Goal: Task Accomplishment & Management: Manage account settings

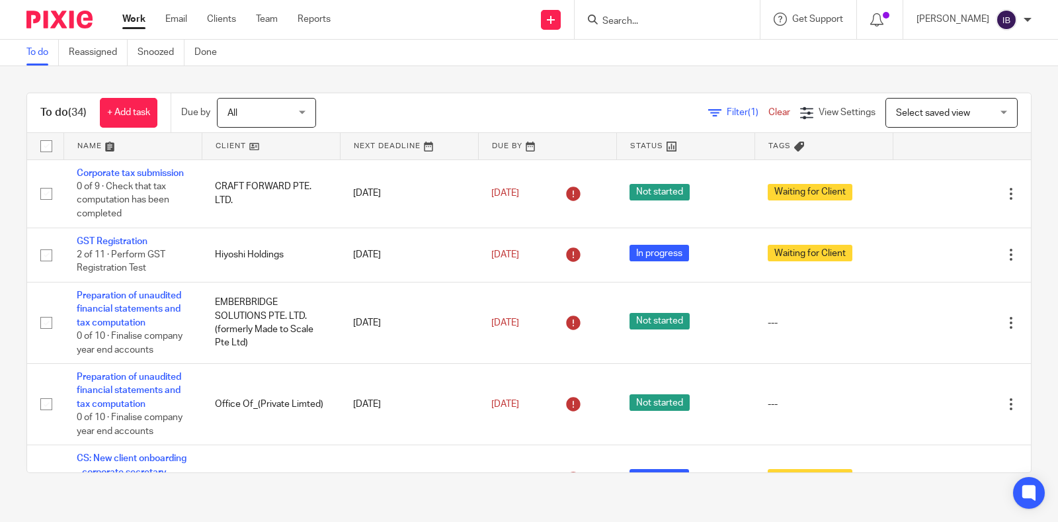
click at [670, 17] on input "Search" at bounding box center [660, 22] width 119 height 12
type input "moxx"
click at [652, 53] on link at bounding box center [699, 57] width 202 height 30
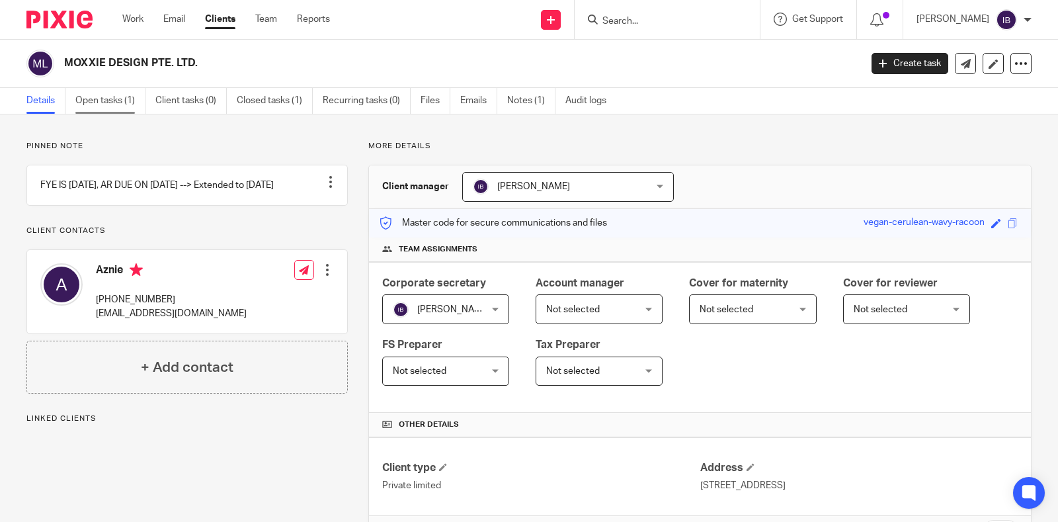
click at [107, 97] on link "Open tasks (1)" at bounding box center [110, 101] width 70 height 26
click at [116, 104] on link "Open tasks (1)" at bounding box center [110, 101] width 70 height 26
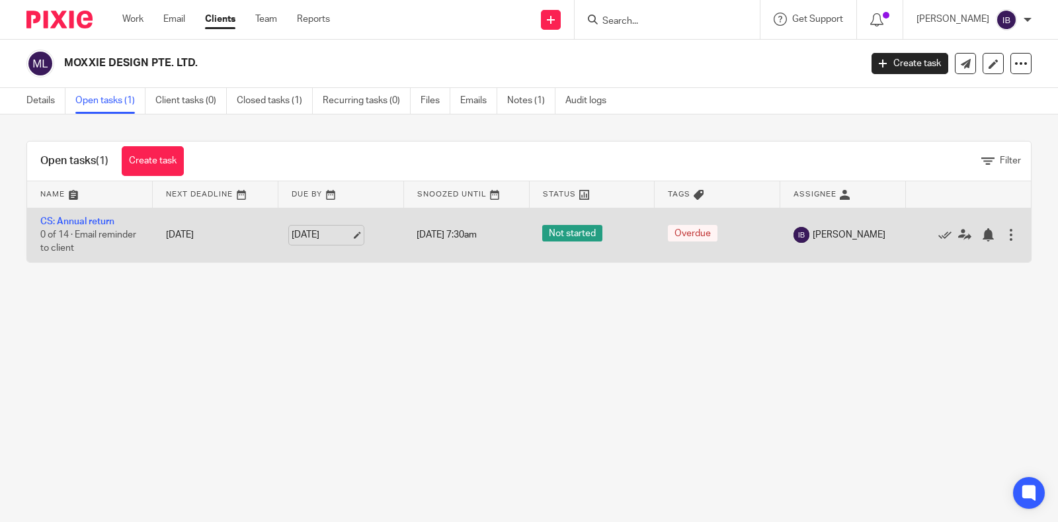
click at [307, 233] on link "[DATE]" at bounding box center [320, 235] width 59 height 14
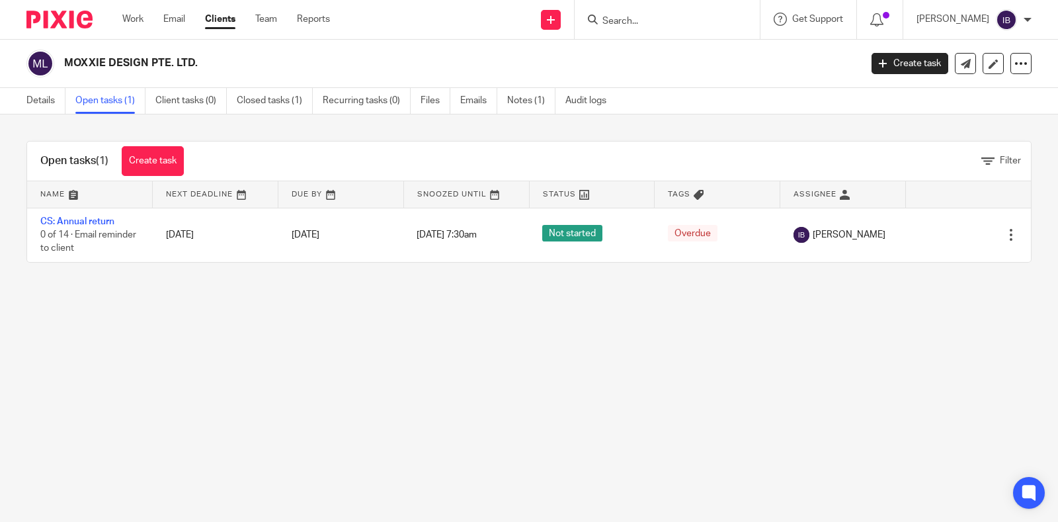
click at [520, 384] on main "MOXXIE DESIGN PTE. LTD. Create task Export data Merge Archive client Details Op…" at bounding box center [529, 261] width 1058 height 522
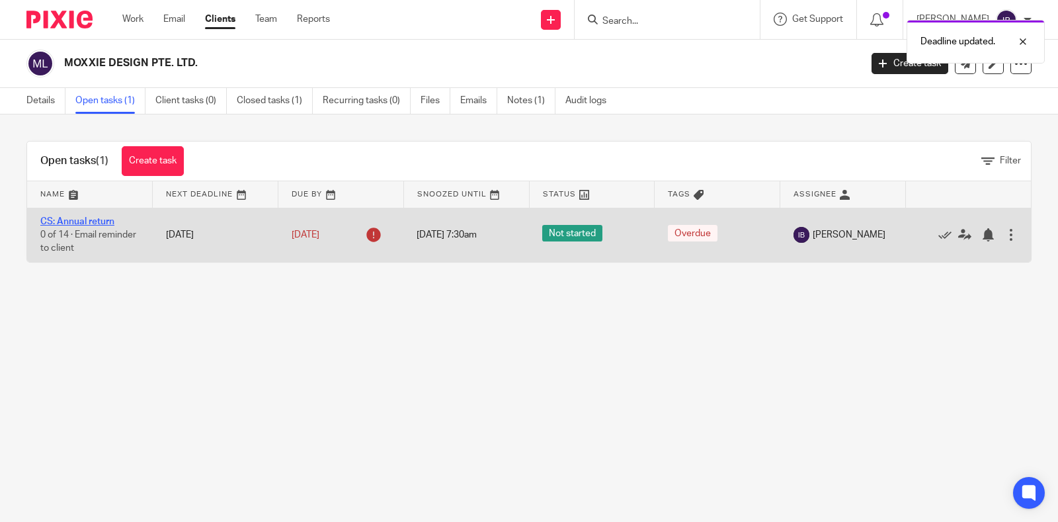
click at [97, 217] on link "CS: Annual return" at bounding box center [77, 221] width 74 height 9
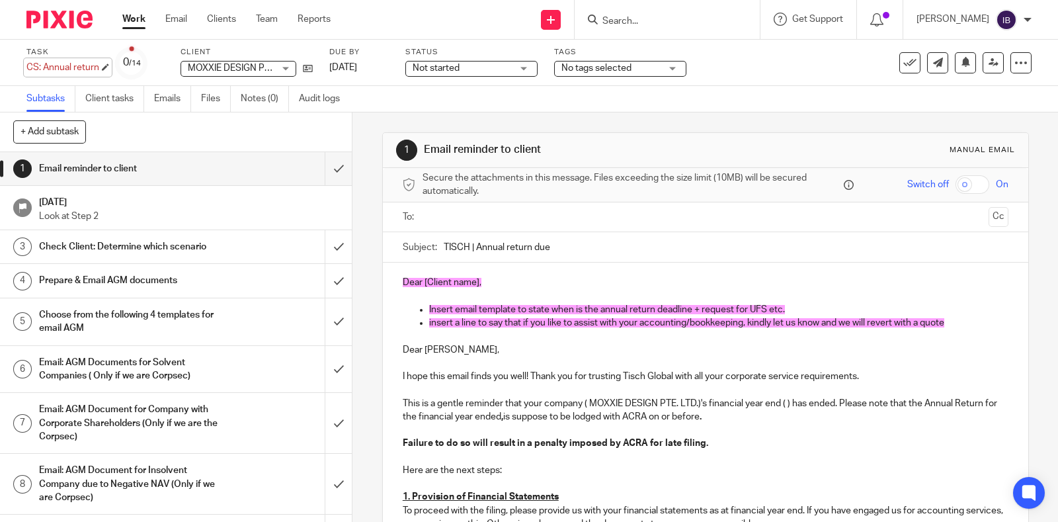
click at [75, 67] on div "CS: Annual return Save CS: Annual return" at bounding box center [62, 67] width 73 height 13
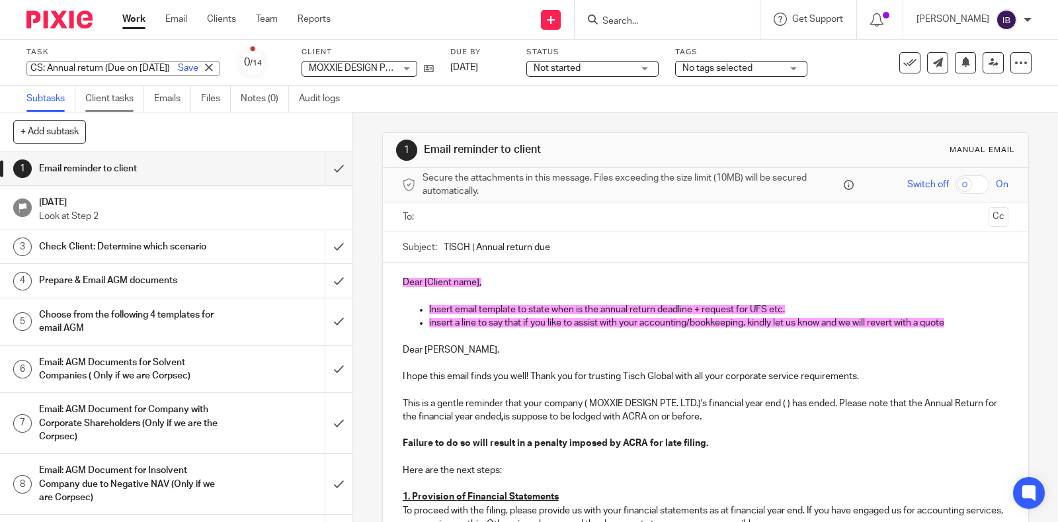
scroll to position [0, 39]
type input "CS: Annual return (Due on [DATE])"
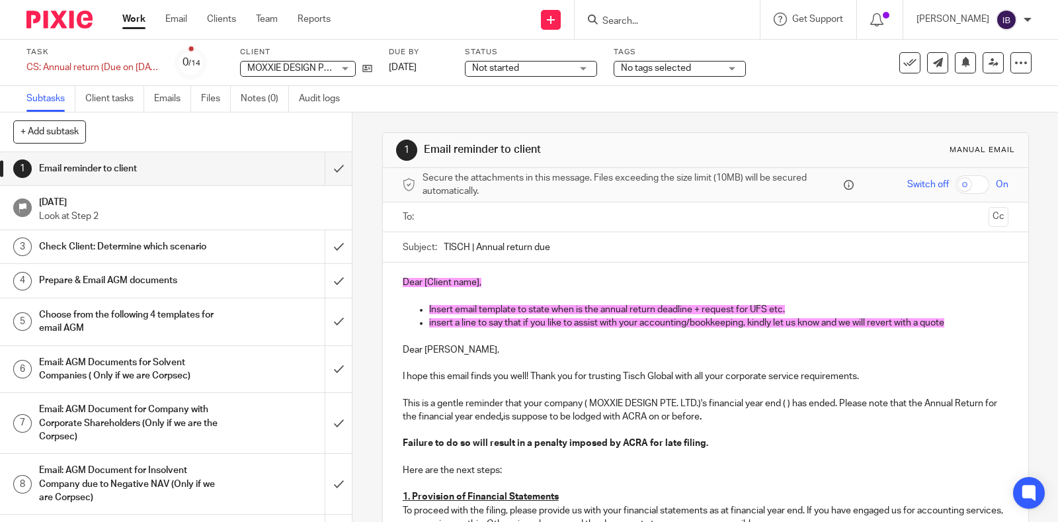
click at [488, 504] on p "To proceed with the filing, please provide us with your financial statements as…" at bounding box center [705, 517] width 605 height 27
click at [493, 505] on p "To proceed with the filing, please provide us with your financial statements as…" at bounding box center [705, 517] width 605 height 27
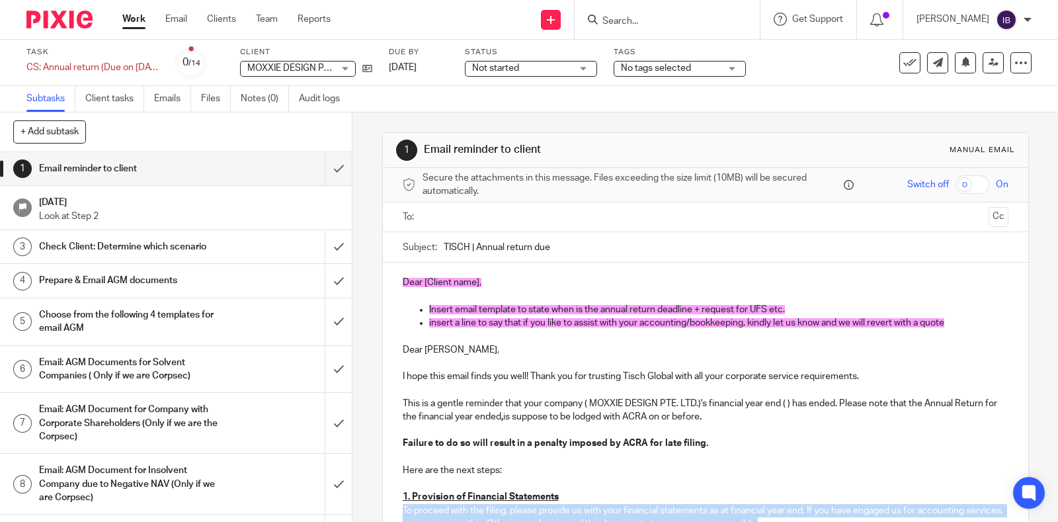
click at [493, 505] on p "To proceed with the filing, please provide us with your financial statements as…" at bounding box center [705, 517] width 605 height 27
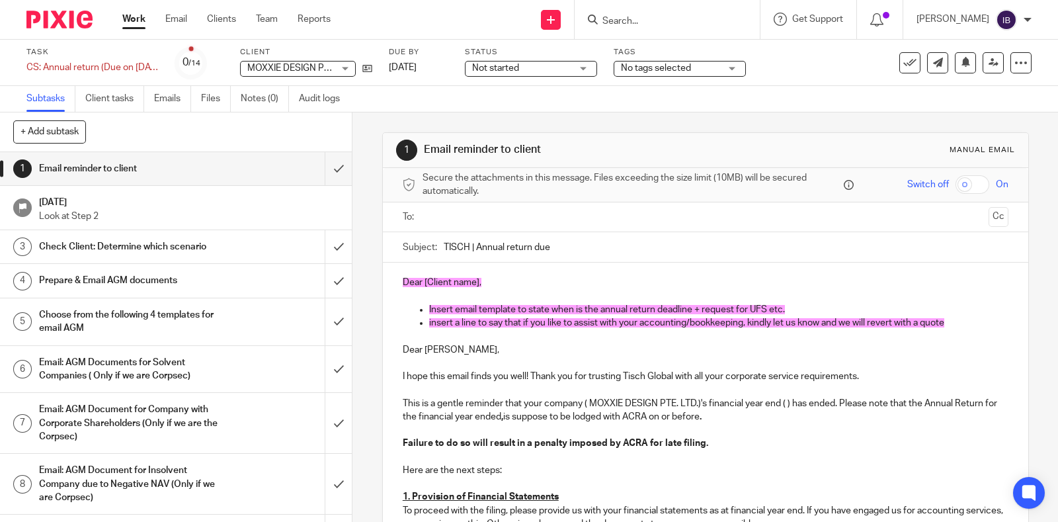
click at [453, 26] on div "Send new email Create task Add client Request signature Get Support Contact via…" at bounding box center [703, 19] width 707 height 39
